Goal: Navigation & Orientation: Find specific page/section

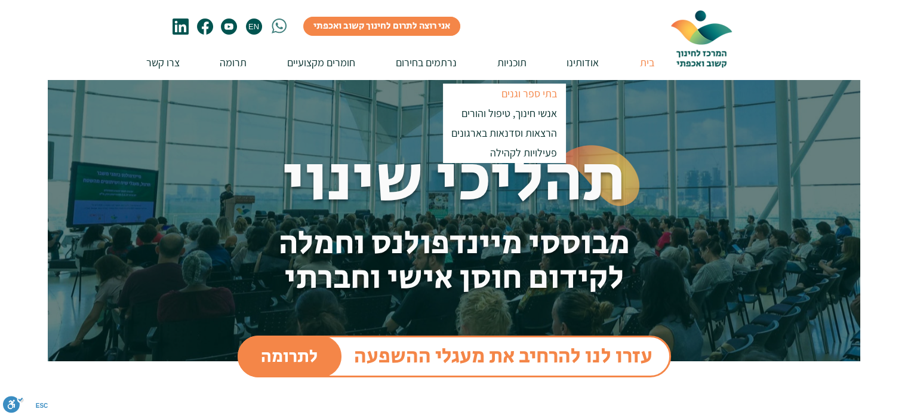
click at [513, 88] on p "בתי ספר וגנים" at bounding box center [529, 94] width 66 height 20
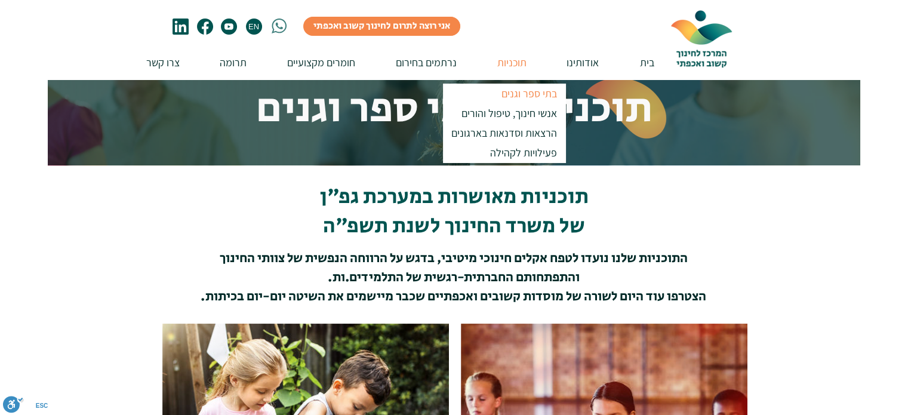
scroll to position [70, 0]
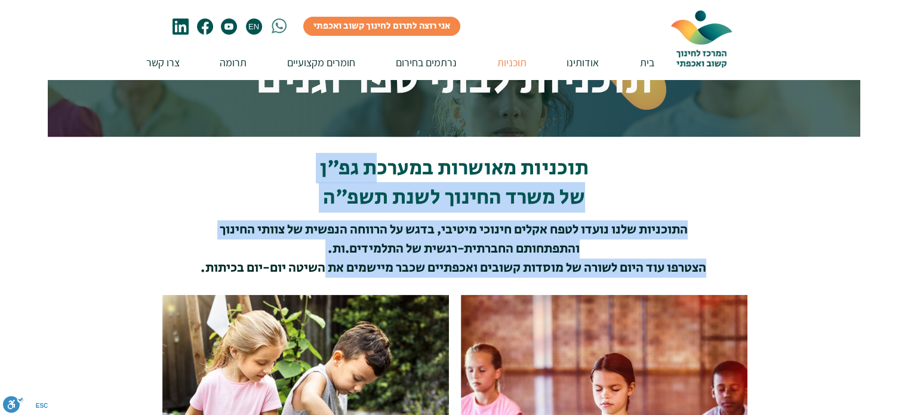
drag, startPoint x: 370, startPoint y: 170, endPoint x: 328, endPoint y: 262, distance: 101.2
click at [328, 262] on div "תוכניות מאושרות במערכת גפ"ן של משרד החינוך לשנת תשפ"ה התוכניות שלנו נועדו לטפח …" at bounding box center [454, 217] width 908 height 160
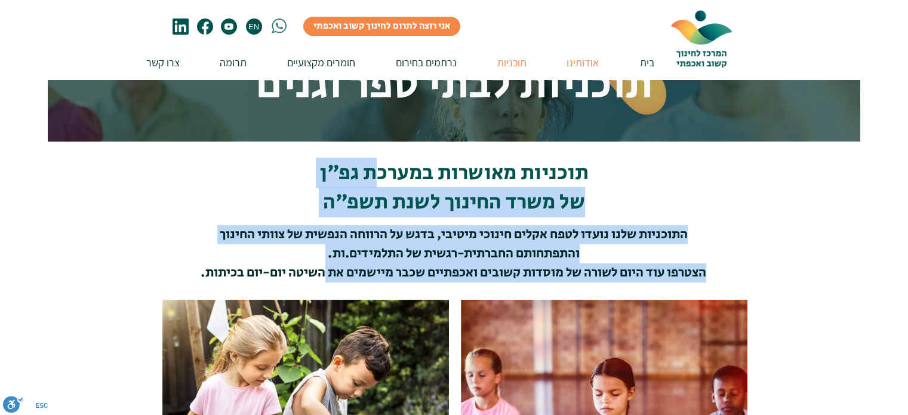
scroll to position [0, 0]
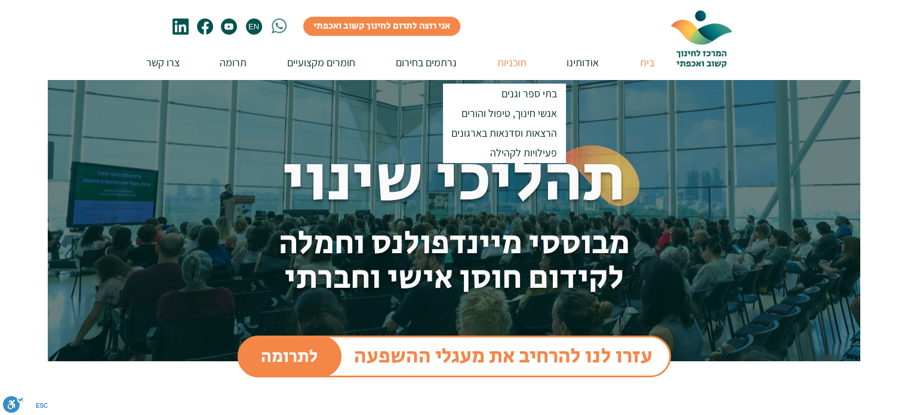
click at [511, 72] on p "תוכניות" at bounding box center [511, 62] width 41 height 34
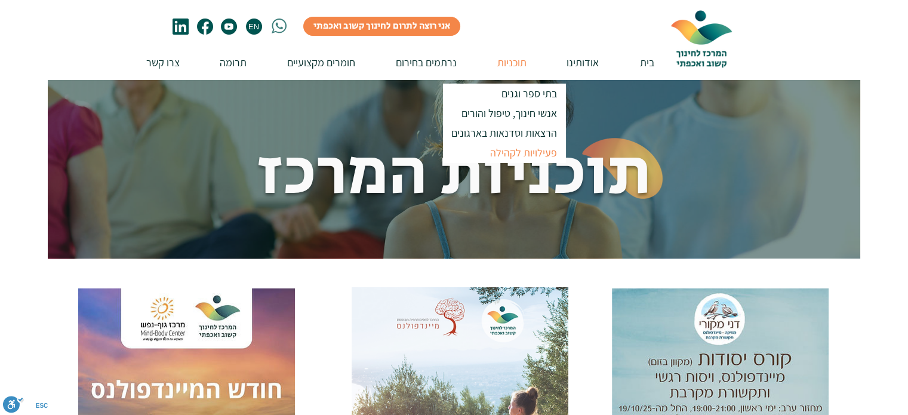
click at [519, 149] on p "פעילויות לקהילה" at bounding box center [524, 153] width 78 height 20
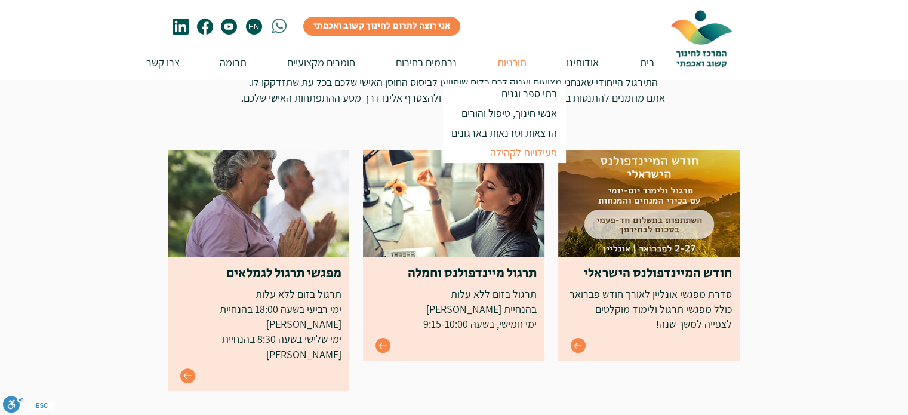
scroll to position [239, 0]
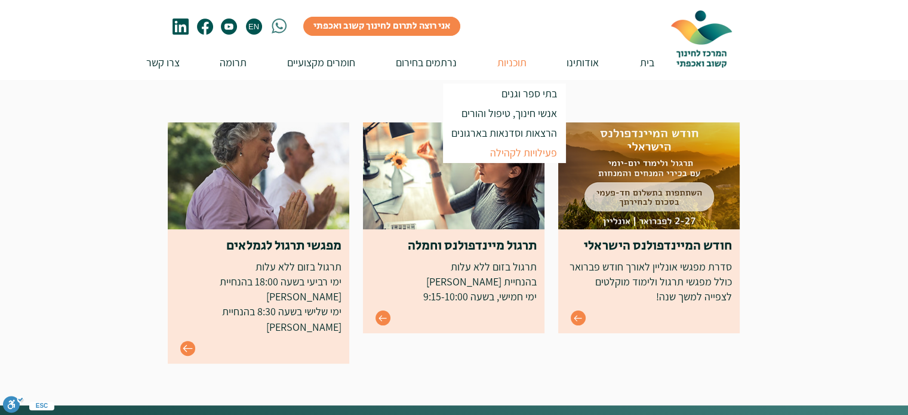
click at [184, 343] on icon "Go to" at bounding box center [188, 348] width 10 height 10
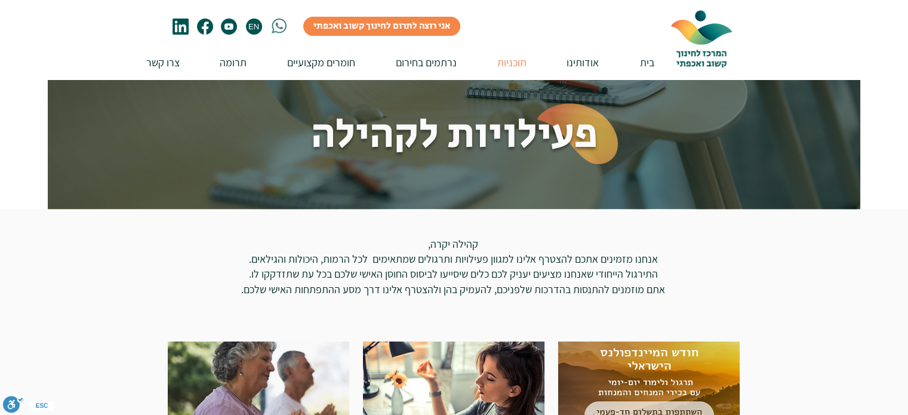
scroll to position [0, 0]
